Goal: Task Accomplishment & Management: Manage account settings

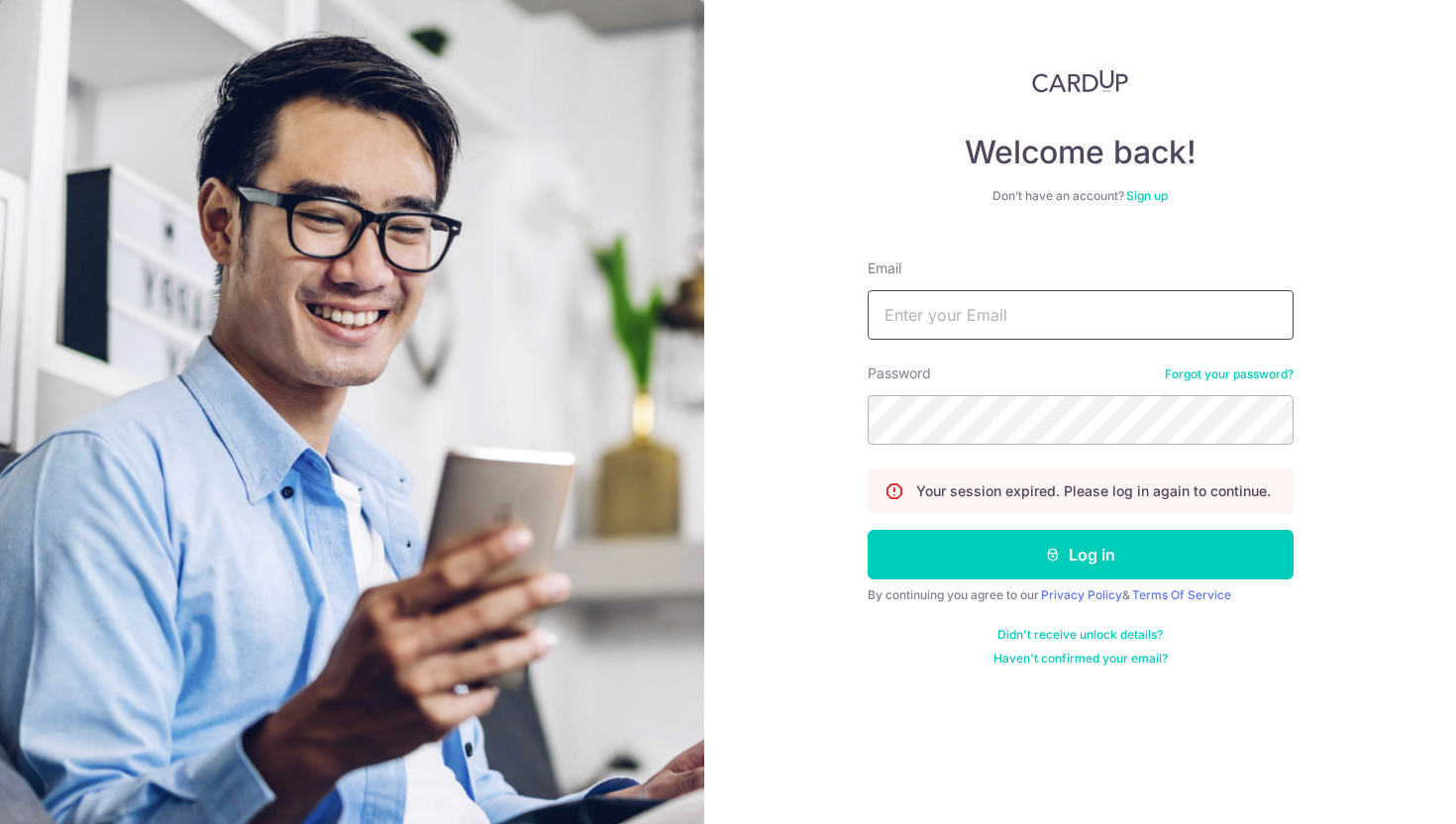
type input "[EMAIL_ADDRESS][DOMAIN_NAME]"
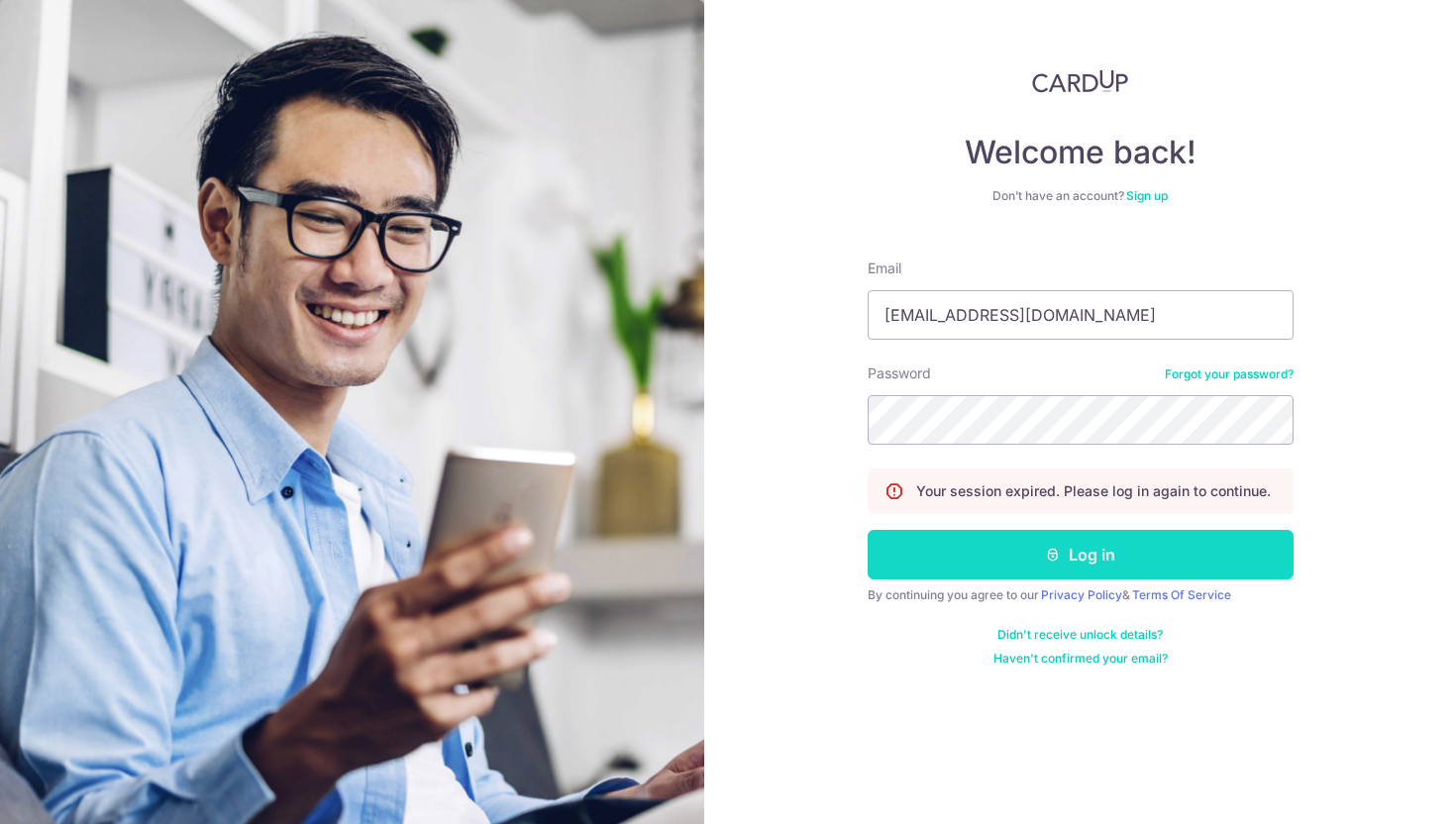
click at [919, 562] on button "Log in" at bounding box center [1080, 555] width 426 height 50
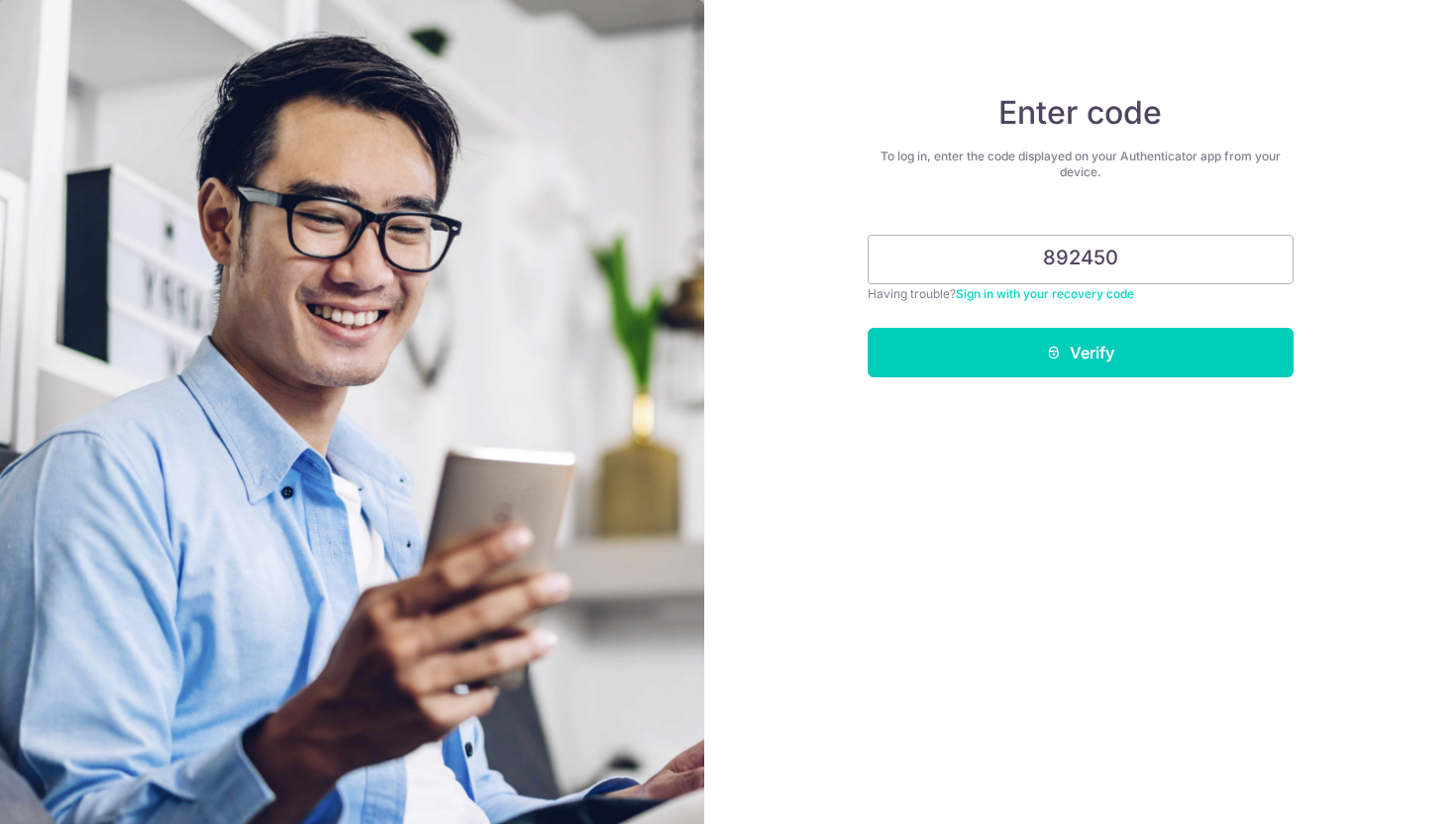
type input "892450"
click at [868, 328] on button "Verify" at bounding box center [1080, 353] width 426 height 50
